Goal: Task Accomplishment & Management: Use online tool/utility

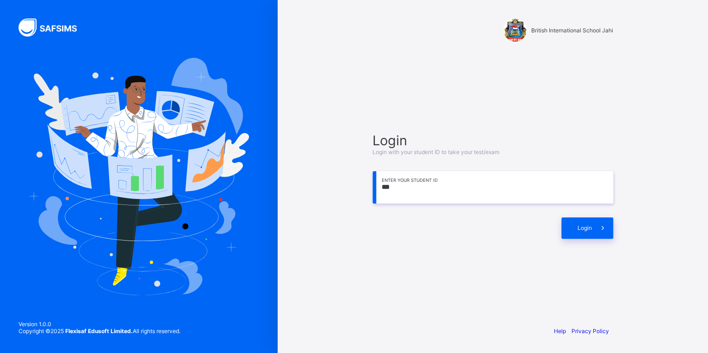
click at [543, 330] on div "[GEOGRAPHIC_DATA] Jahi Login Login with your student ID to take your test/exam …" at bounding box center [493, 176] width 278 height 353
click at [394, 187] on input "***" at bounding box center [493, 187] width 241 height 32
type input "**********"
click at [568, 225] on div "Login" at bounding box center [588, 228] width 52 height 21
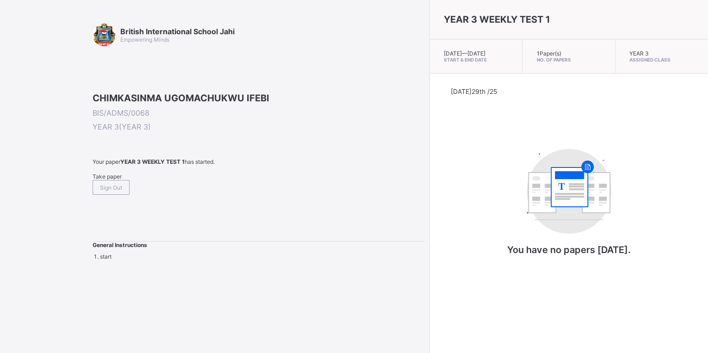
click at [104, 180] on div "Take paper" at bounding box center [259, 176] width 332 height 7
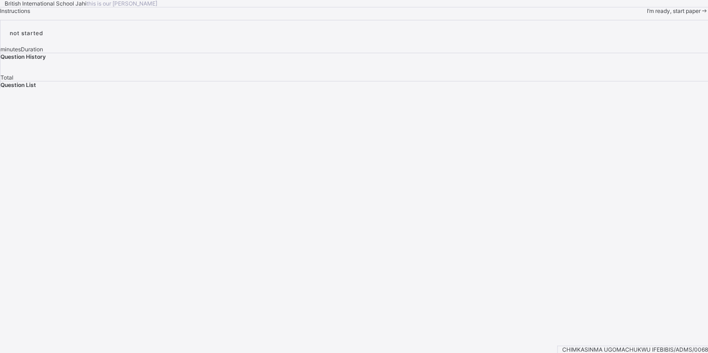
click at [647, 14] on span "I’m ready, start paper" at bounding box center [674, 10] width 54 height 7
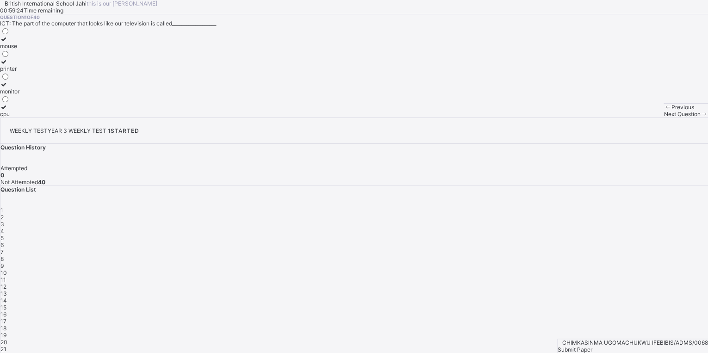
click at [19, 95] on div "monitor" at bounding box center [9, 91] width 19 height 7
click at [4, 221] on span "3" at bounding box center [2, 224] width 4 height 7
click at [4, 235] on span "5" at bounding box center [1, 238] width 3 height 7
click at [4, 221] on span "3" at bounding box center [2, 224] width 4 height 7
click at [592, 186] on div "Question List 1 2 3 4 5 6 7 8 9 10 11 12 13 14 15 16 17 18 19 20 21 22 23 24 25…" at bounding box center [354, 335] width 708 height 299
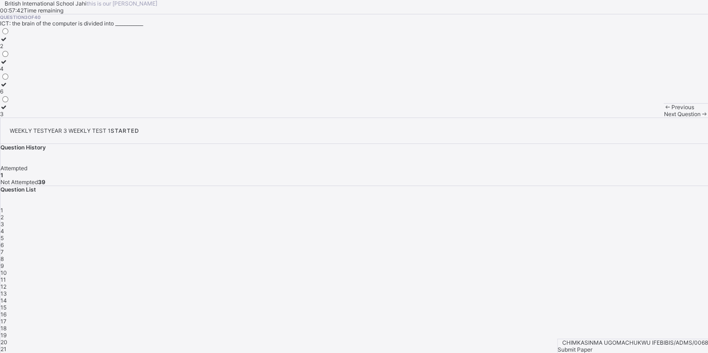
click at [566, 214] on div "2" at bounding box center [354, 217] width 708 height 7
click at [21, 95] on label "CPU" at bounding box center [10, 88] width 21 height 14
click at [584, 221] on div "3" at bounding box center [354, 224] width 708 height 7
click at [10, 50] on div "2" at bounding box center [5, 46] width 10 height 7
drag, startPoint x: 611, startPoint y: 187, endPoint x: 615, endPoint y: 189, distance: 4.8
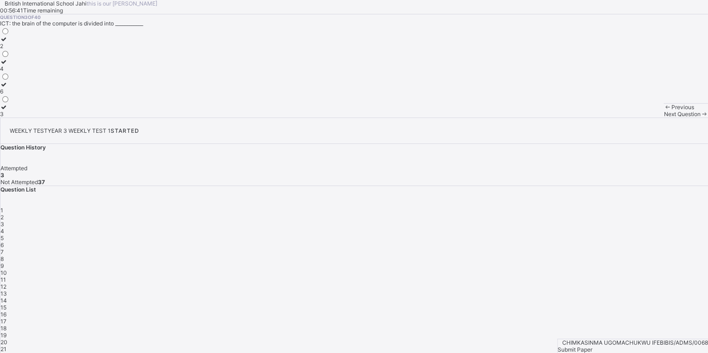
click at [4, 228] on span "4" at bounding box center [2, 231] width 4 height 7
click at [25, 95] on label "mouse" at bounding box center [12, 88] width 25 height 14
click at [4, 235] on span "5" at bounding box center [1, 238] width 3 height 7
click at [19, 118] on div "monitor" at bounding box center [9, 114] width 19 height 7
click at [4, 242] on span "6" at bounding box center [1, 245] width 3 height 7
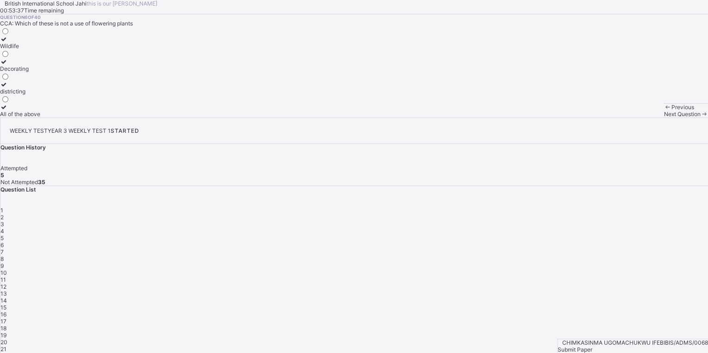
click at [40, 50] on div "Wildlife" at bounding box center [20, 46] width 40 height 7
click at [4, 249] on span "7" at bounding box center [1, 252] width 3 height 7
click at [43, 50] on div "refuse" at bounding box center [21, 46] width 43 height 7
click at [4, 256] on span "8" at bounding box center [1, 259] width 3 height 7
drag, startPoint x: 144, startPoint y: 150, endPoint x: 144, endPoint y: 155, distance: 5.1
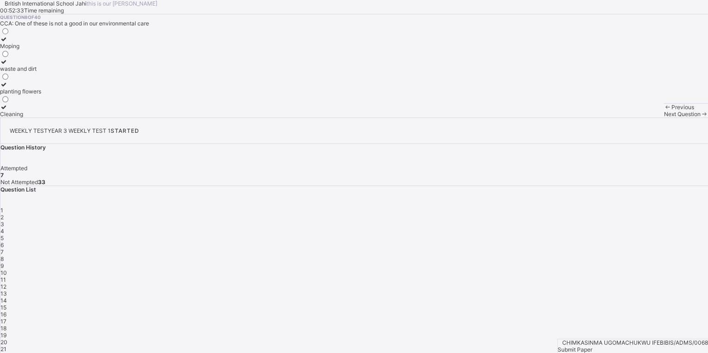
click at [41, 72] on label "waste and dirt" at bounding box center [20, 65] width 41 height 14
click at [4, 262] on span "9" at bounding box center [1, 265] width 3 height 7
drag, startPoint x: 126, startPoint y: 133, endPoint x: 133, endPoint y: 140, distance: 10.2
click at [19, 50] on div "Road" at bounding box center [9, 46] width 19 height 7
click at [7, 269] on span "10" at bounding box center [3, 272] width 6 height 7
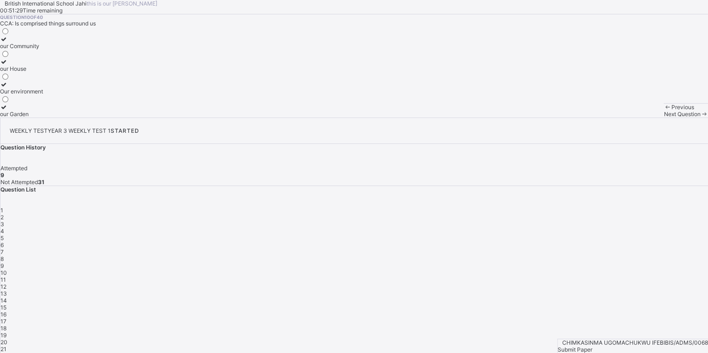
click at [43, 95] on div "Our environment" at bounding box center [21, 91] width 43 height 7
drag, startPoint x: 610, startPoint y: 204, endPoint x: 611, endPoint y: 212, distance: 7.9
click at [611, 276] on div "11" at bounding box center [354, 279] width 708 height 7
drag, startPoint x: 611, startPoint y: 212, endPoint x: 602, endPoint y: 137, distance: 75.1
click at [602, 144] on div "Question History Attempted 10 Not Attempted 30" at bounding box center [354, 165] width 708 height 42
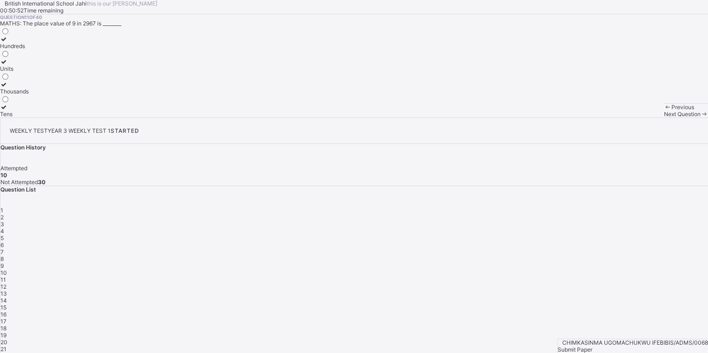
click at [29, 95] on div "Thousands" at bounding box center [14, 91] width 29 height 7
click at [6, 283] on span "12" at bounding box center [3, 286] width 6 height 7
click at [11, 88] on div at bounding box center [5, 84] width 11 height 7
click at [656, 290] on div "13" at bounding box center [354, 293] width 708 height 7
click at [8, 88] on icon at bounding box center [4, 84] width 8 height 7
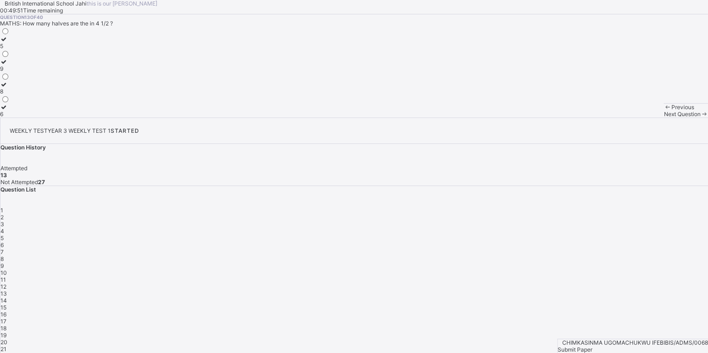
click at [7, 297] on span "14" at bounding box center [3, 300] width 6 height 7
click at [23, 118] on div "equal" at bounding box center [11, 114] width 23 height 7
click at [6, 304] on span "15" at bounding box center [3, 307] width 6 height 7
click at [14, 95] on div "3,5, 7" at bounding box center [7, 91] width 14 height 7
click at [6, 311] on span "16" at bounding box center [3, 314] width 6 height 7
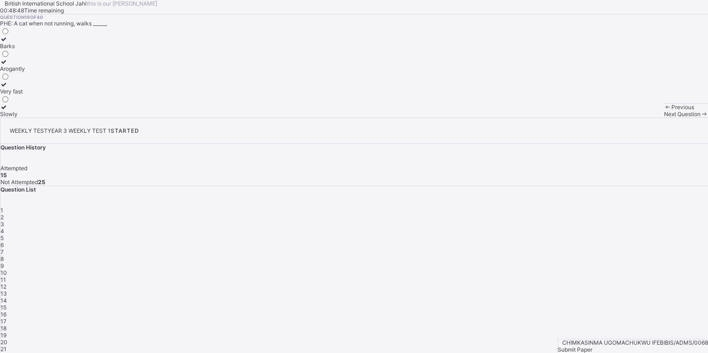
click at [25, 118] on div "Slowly" at bounding box center [12, 114] width 25 height 7
click at [6, 318] on span "17" at bounding box center [3, 321] width 6 height 7
click at [28, 50] on label "Speed" at bounding box center [14, 43] width 28 height 14
click at [6, 325] on span "18" at bounding box center [3, 328] width 6 height 7
click at [34, 50] on div "Rhythmic" at bounding box center [17, 46] width 34 height 7
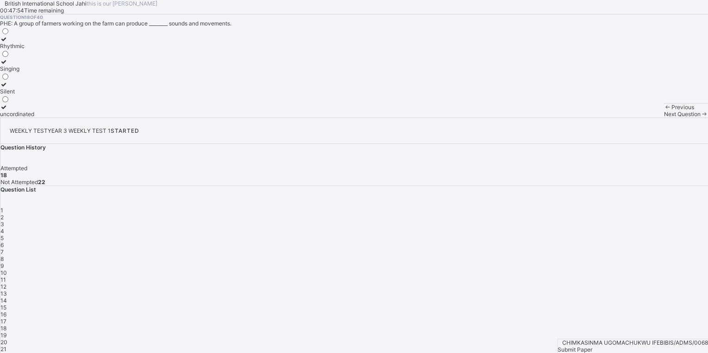
drag, startPoint x: 636, startPoint y: 219, endPoint x: 636, endPoint y: 224, distance: 4.7
click at [636, 332] on div "19" at bounding box center [354, 335] width 708 height 7
click at [8, 111] on icon at bounding box center [4, 107] width 8 height 7
click at [7, 339] on span "20" at bounding box center [3, 342] width 7 height 7
click at [39, 50] on div "Barking sound" at bounding box center [19, 46] width 39 height 7
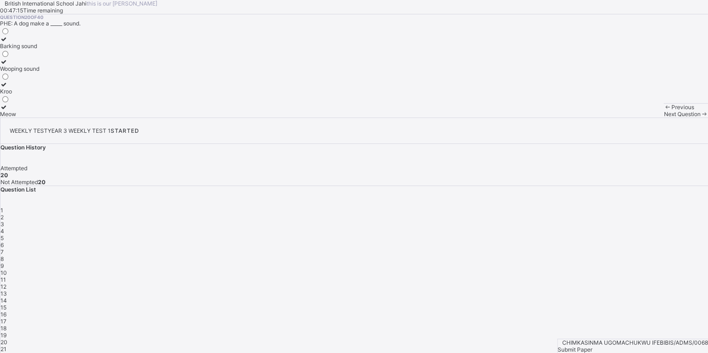
click at [6, 346] on span "21" at bounding box center [3, 349] width 6 height 7
click at [44, 50] on div "False" at bounding box center [22, 46] width 44 height 7
click at [7, 353] on span "22" at bounding box center [3, 356] width 6 height 7
click at [8, 65] on icon at bounding box center [4, 61] width 8 height 7
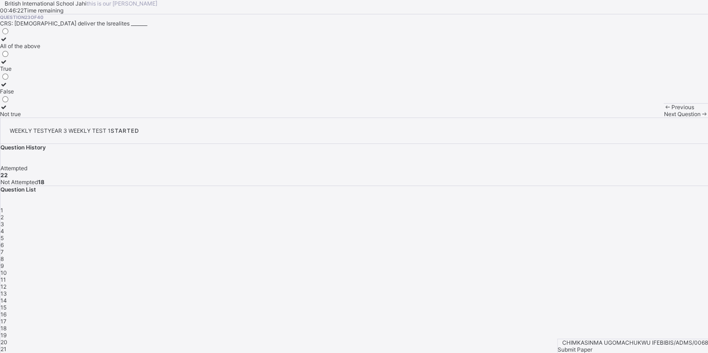
click at [40, 72] on div "True" at bounding box center [20, 68] width 40 height 7
click at [44, 72] on div "True" at bounding box center [22, 68] width 44 height 7
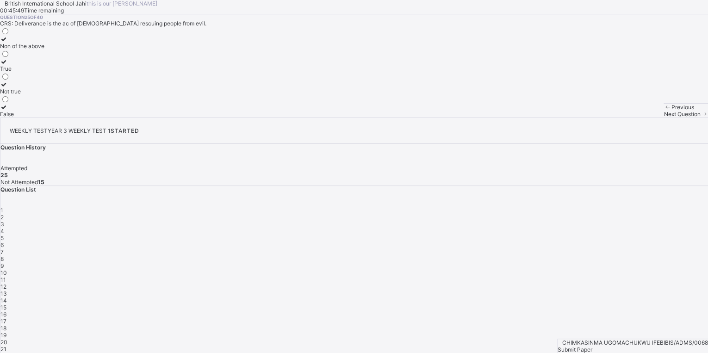
click at [28, 50] on label "Length" at bounding box center [14, 43] width 28 height 14
drag, startPoint x: 656, startPoint y: 238, endPoint x: 657, endPoint y: 250, distance: 11.6
click at [657, 250] on div "1 2 3 4 5 6 7 8 9 10 11 12 13 14 15 16 17 18 19 20 21 22 23 24 25 26 27 28 29 3…" at bounding box center [354, 346] width 708 height 278
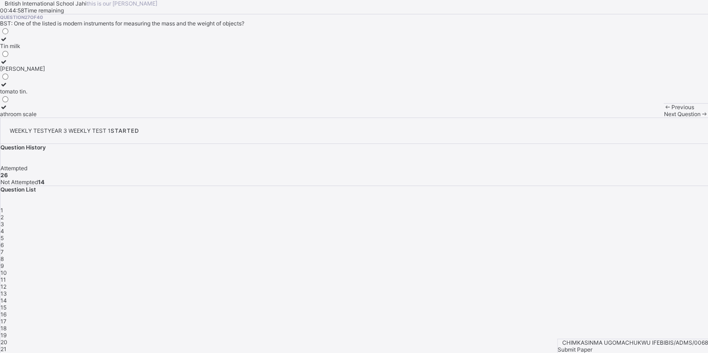
click at [45, 118] on div "athroom scale" at bounding box center [22, 114] width 45 height 7
click at [31, 50] on div "! Kilometre" at bounding box center [15, 46] width 31 height 7
click at [17, 72] on div "Seven" at bounding box center [8, 68] width 17 height 7
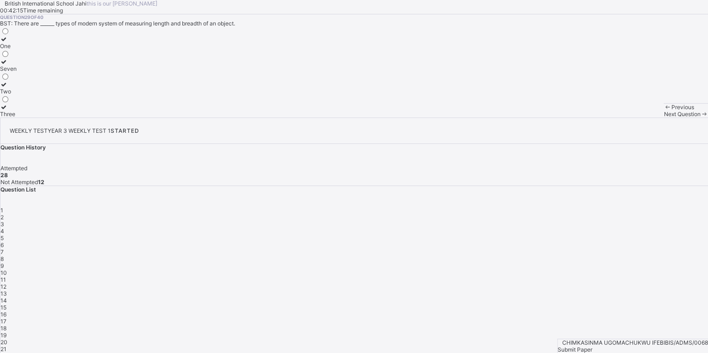
click at [40, 95] on div "Hands span" at bounding box center [20, 91] width 40 height 7
drag, startPoint x: 589, startPoint y: 260, endPoint x: 569, endPoint y: 257, distance: 21.0
click at [569, 257] on div "1 2 3 4 5 6 7 8 9 10 11 12 13 14 15 16 17 18 19 20 21 22 23 24 25 26 27 28 29 3…" at bounding box center [354, 346] width 708 height 278
drag, startPoint x: 569, startPoint y: 257, endPoint x: 593, endPoint y: 169, distance: 91.6
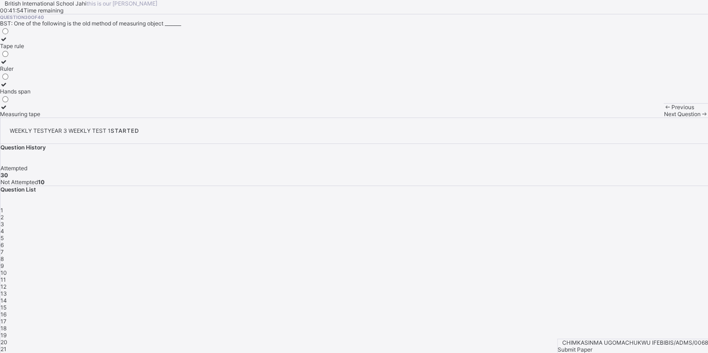
click at [593, 186] on div "Question List 1 2 3 4 5 6 7 8 9 10 11 12 13 14 15 16 17 18 19 20 21 22 23 24 25…" at bounding box center [354, 335] width 708 height 299
click at [64, 95] on div "To look neat and healthy" at bounding box center [32, 91] width 64 height 7
click at [17, 72] on div "Shoe" at bounding box center [8, 68] width 17 height 7
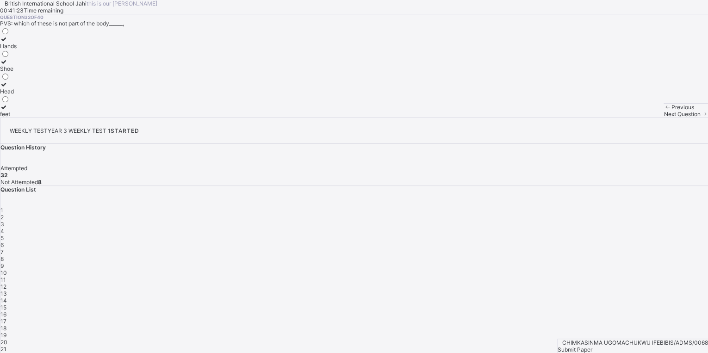
click at [75, 72] on div "Sleeping without bathing" at bounding box center [37, 68] width 75 height 7
drag, startPoint x: 132, startPoint y: 213, endPoint x: 136, endPoint y: 219, distance: 7.5
click at [39, 118] on div "Good grooming" at bounding box center [19, 114] width 39 height 7
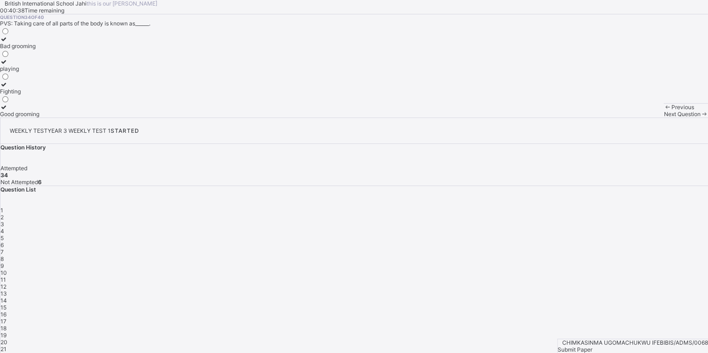
click at [678, 256] on div "1 2 3 4 5 6 7 8 9 10 11 12 13 14 15 16 17 18 19 20 21 22 23 24 25 26 27 28 29 3…" at bounding box center [354, 346] width 708 height 278
click at [61, 72] on div "Taking care of the body" at bounding box center [30, 68] width 61 height 7
click at [21, 72] on label "Obey" at bounding box center [10, 65] width 21 height 14
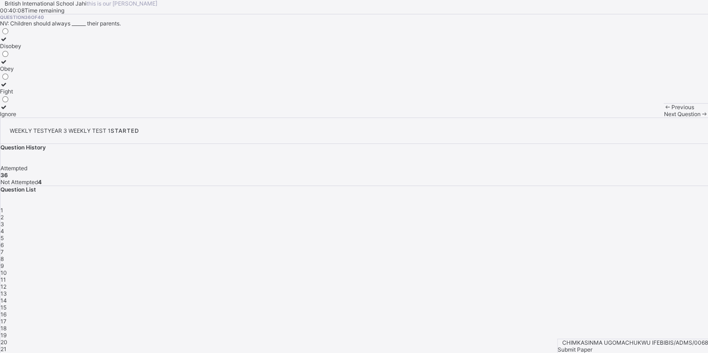
click at [44, 118] on div "Nuclear family Global family Immediate family Extended family" at bounding box center [22, 72] width 44 height 91
click at [44, 118] on label "Extended family" at bounding box center [22, 111] width 44 height 14
click at [78, 50] on label "Cook and care for the children" at bounding box center [39, 43] width 78 height 14
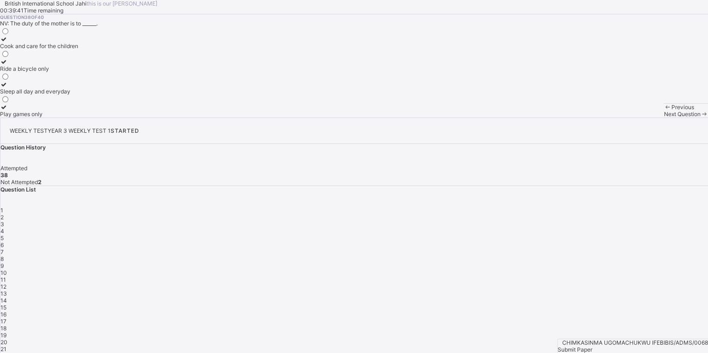
click at [74, 50] on div "Father, mother, and children" at bounding box center [37, 46] width 74 height 7
drag, startPoint x: 97, startPoint y: 131, endPoint x: 81, endPoint y: 111, distance: 25.4
click at [81, 111] on div "Question 39 of 40 NV: The nuclear family is made up of ______. Father, mother, …" at bounding box center [354, 65] width 708 height 103
click at [74, 50] on div "Father, mother, and children" at bounding box center [37, 46] width 74 height 7
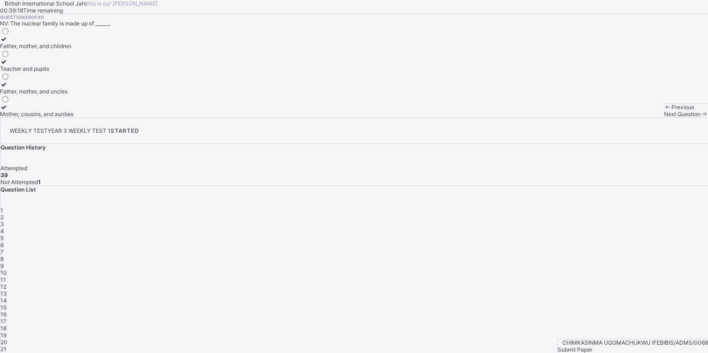
click at [98, 50] on div "A group of people closely related by blood" at bounding box center [54, 46] width 108 height 7
click at [593, 346] on span "Submit Paper" at bounding box center [575, 349] width 35 height 7
